Goal: Navigation & Orientation: Find specific page/section

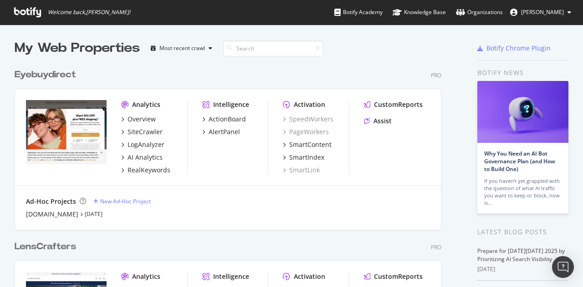
scroll to position [20, 0]
click at [144, 131] on div "SiteCrawler" at bounding box center [145, 132] width 35 height 9
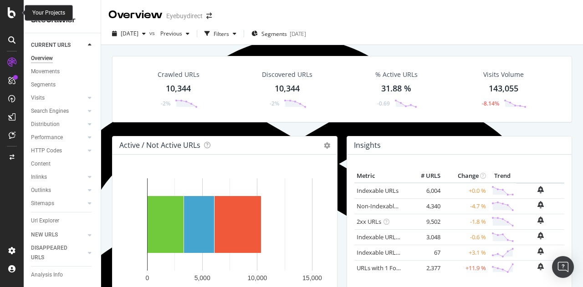
click at [9, 14] on icon at bounding box center [12, 12] width 8 height 11
